Goal: Information Seeking & Learning: Learn about a topic

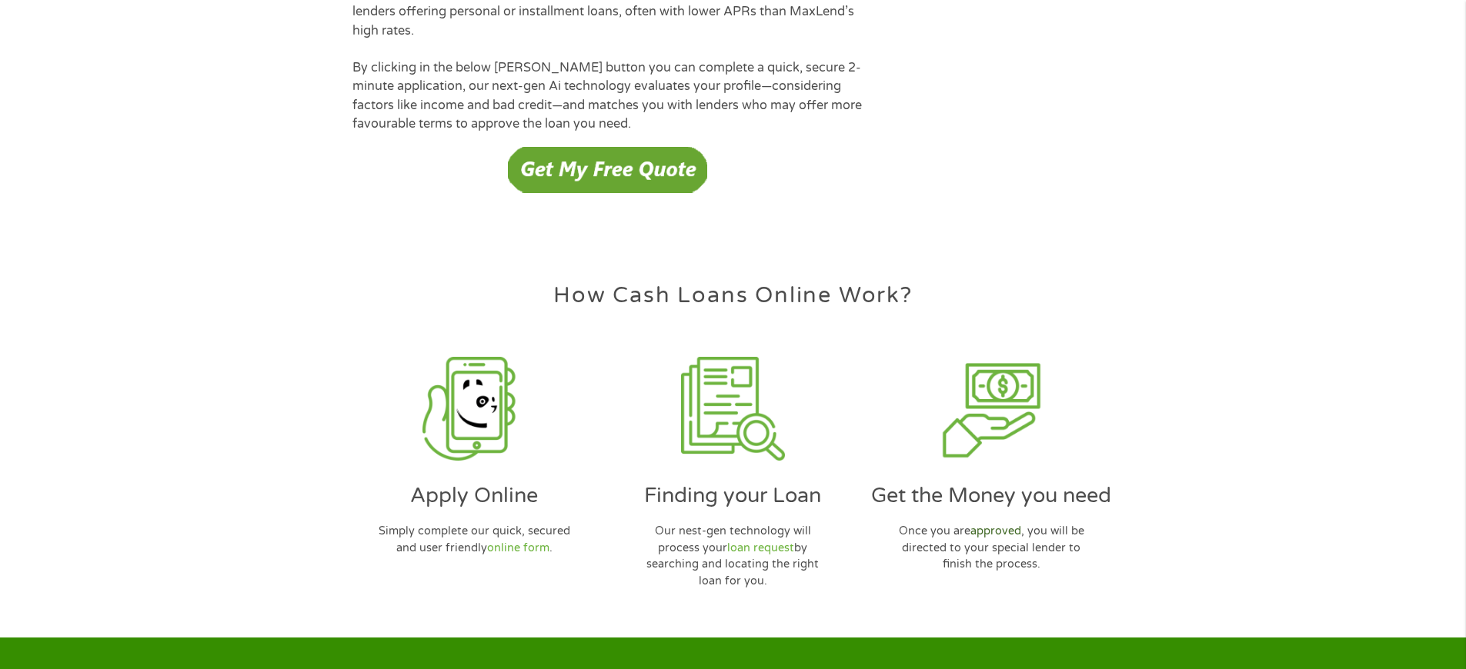
scroll to position [4449, 0]
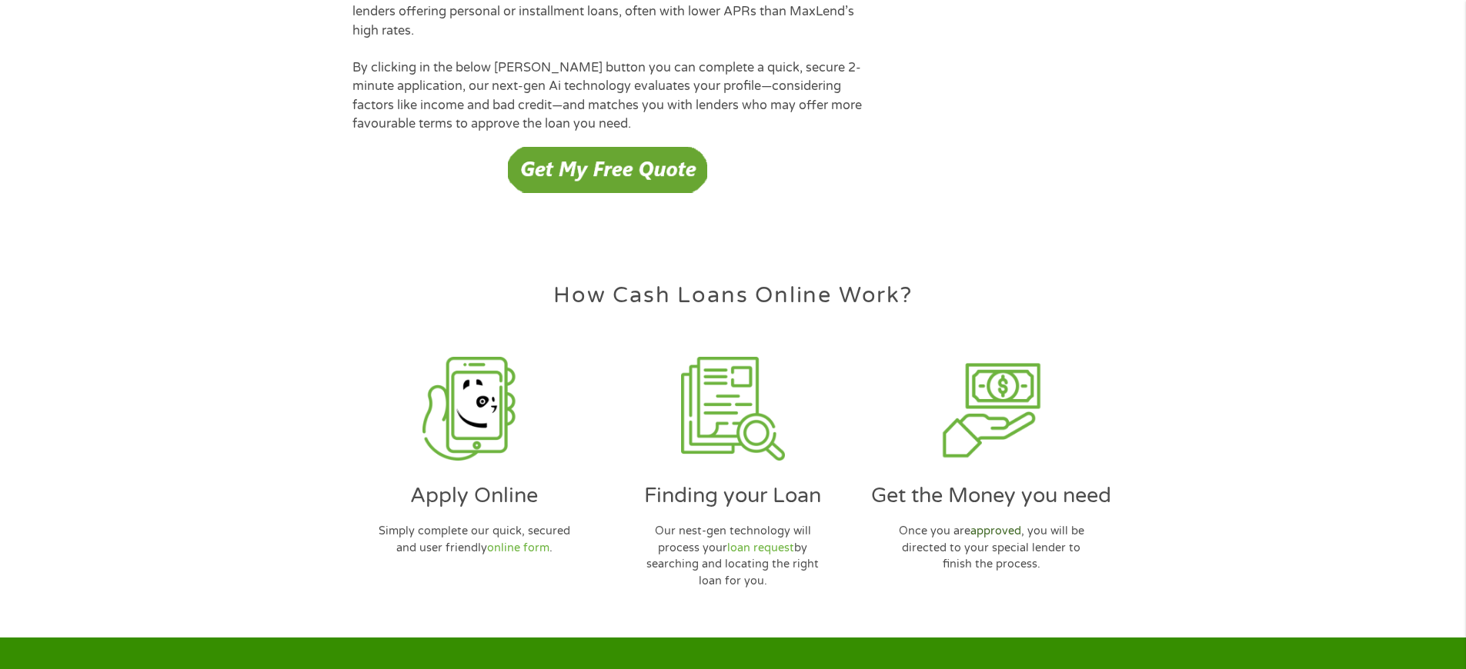
scroll to position [4449, 0]
